Goal: Check status: Check status

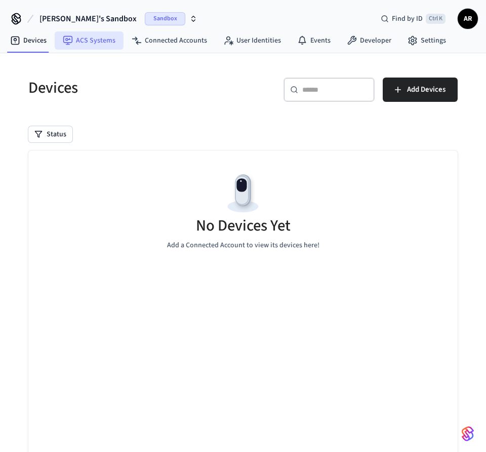
click at [98, 43] on link "ACS Systems" at bounding box center [89, 40] width 69 height 18
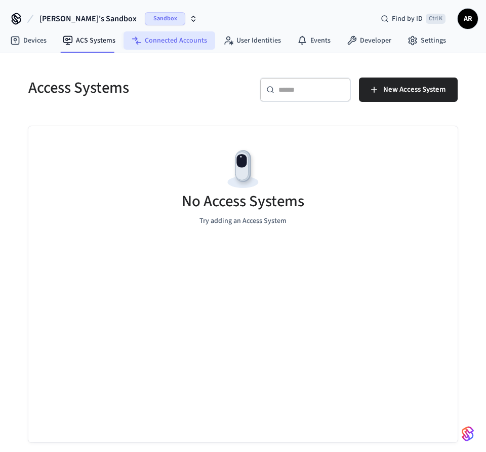
click at [159, 45] on link "Connected Accounts" at bounding box center [170, 40] width 92 height 18
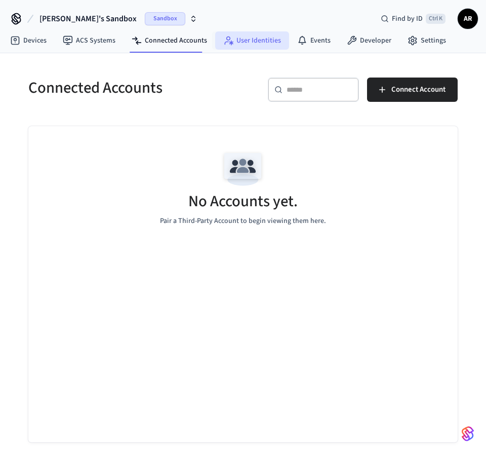
click at [248, 44] on link "User Identities" at bounding box center [252, 40] width 74 height 18
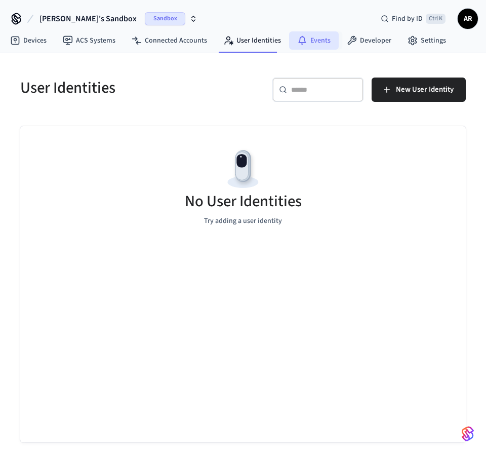
click at [324, 44] on link "Events" at bounding box center [314, 40] width 50 height 18
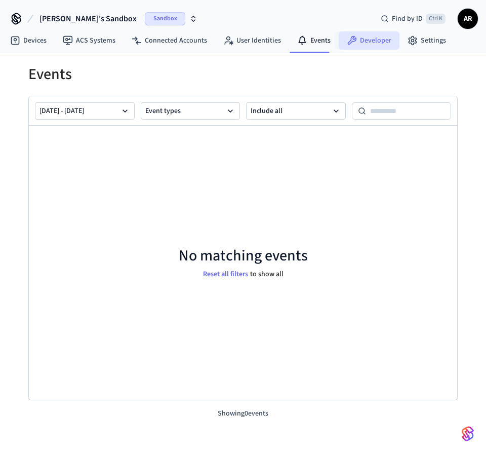
click at [350, 48] on link "Developer" at bounding box center [369, 40] width 61 height 18
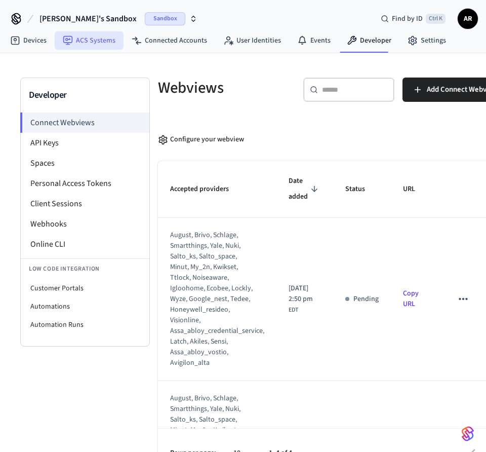
click at [91, 41] on link "ACS Systems" at bounding box center [89, 40] width 69 height 18
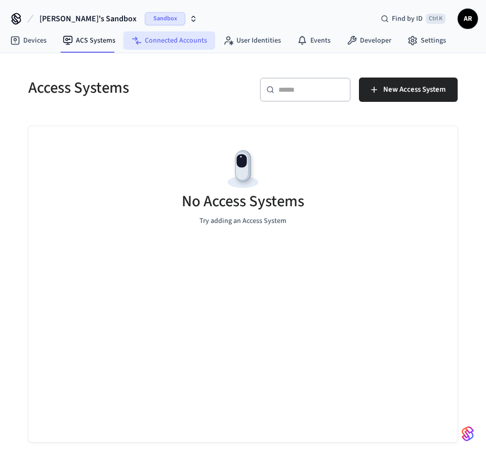
click at [162, 42] on link "Connected Accounts" at bounding box center [170, 40] width 92 height 18
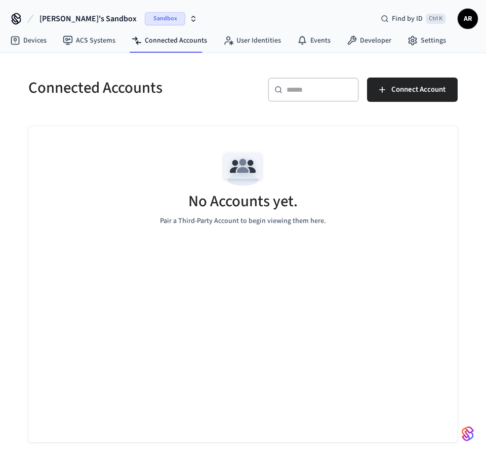
click at [461, 23] on span "AR" at bounding box center [468, 19] width 18 height 18
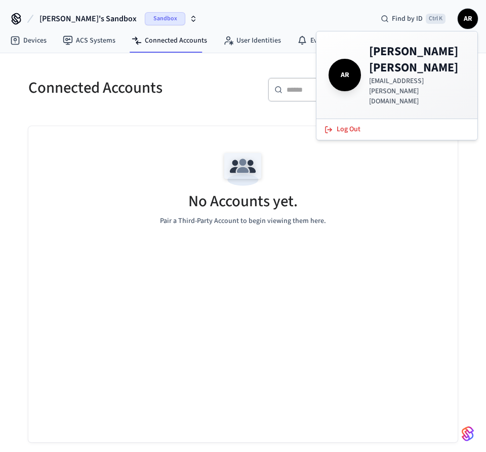
click at [461, 23] on span "AR" at bounding box center [468, 19] width 18 height 18
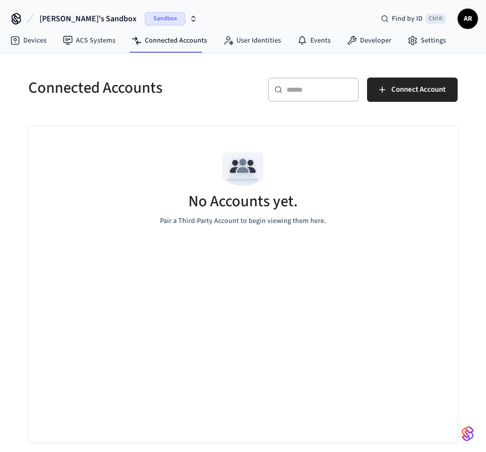
click at [77, 17] on span "[PERSON_NAME]'s Sandbox" at bounding box center [87, 19] width 97 height 12
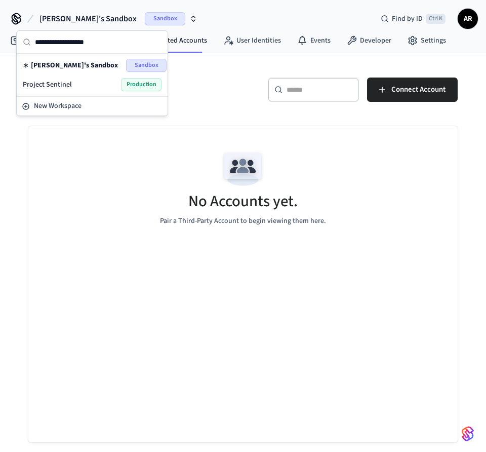
click at [92, 84] on div "Project Sentinel Production" at bounding box center [92, 84] width 139 height 13
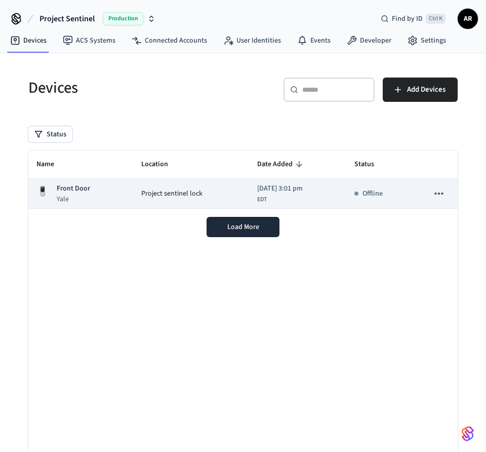
click at [147, 193] on span "Project sentinel lock" at bounding box center [171, 193] width 61 height 11
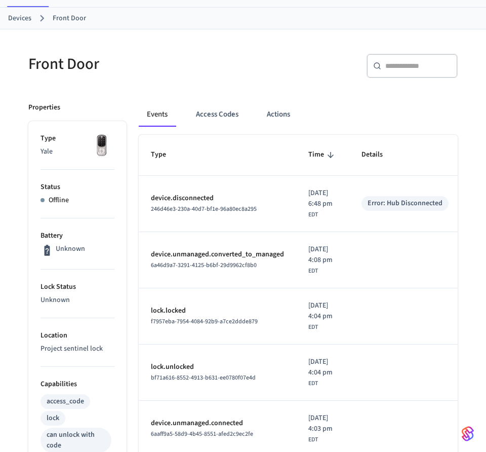
scroll to position [70, 0]
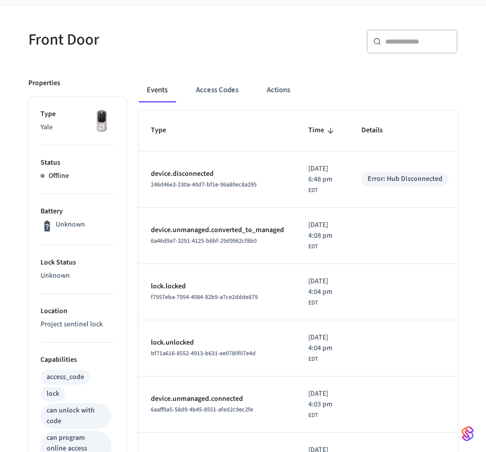
click at [215, 172] on div "Properties Type Yale Status Offline Battery Unknown Lock Status Unknown Locatio…" at bounding box center [237, 421] width 442 height 710
click at [299, 38] on div "​ ​" at bounding box center [353, 45] width 209 height 32
click at [161, 58] on div "Front Door" at bounding box center [126, 39] width 221 height 45
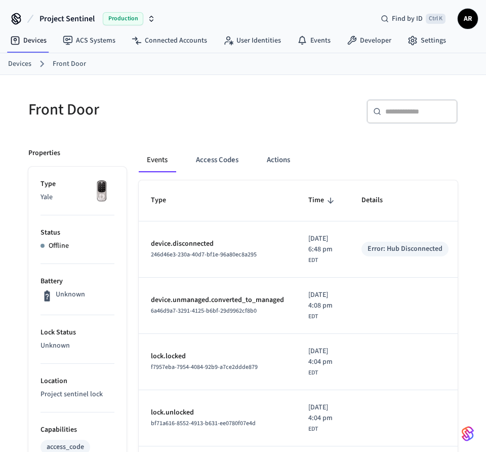
scroll to position [210, 0]
